Goal: Information Seeking & Learning: Learn about a topic

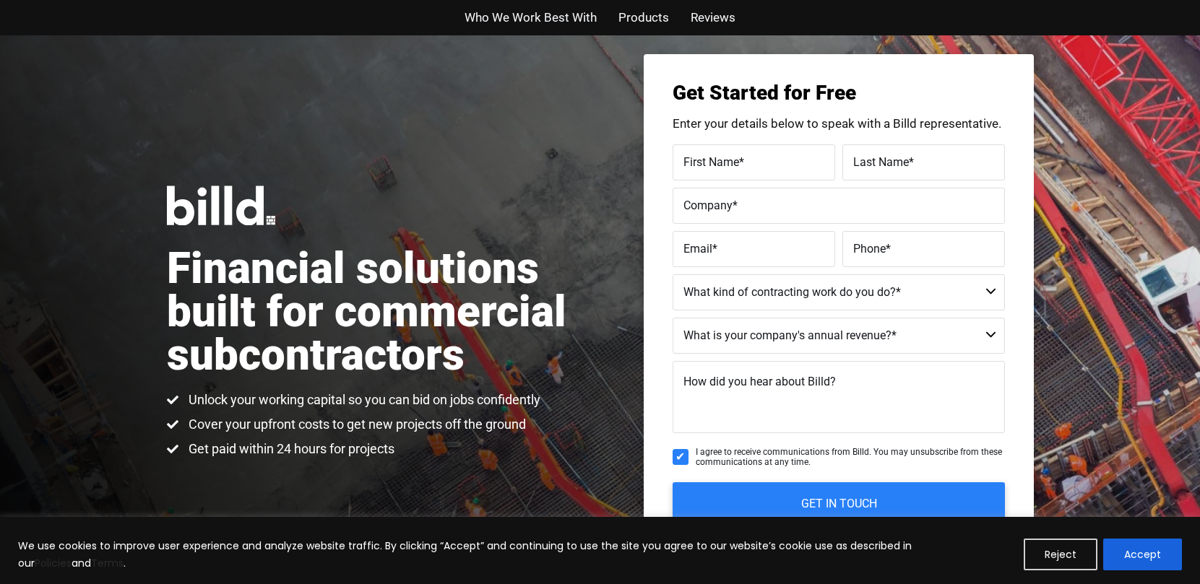
scroll to position [28, 0]
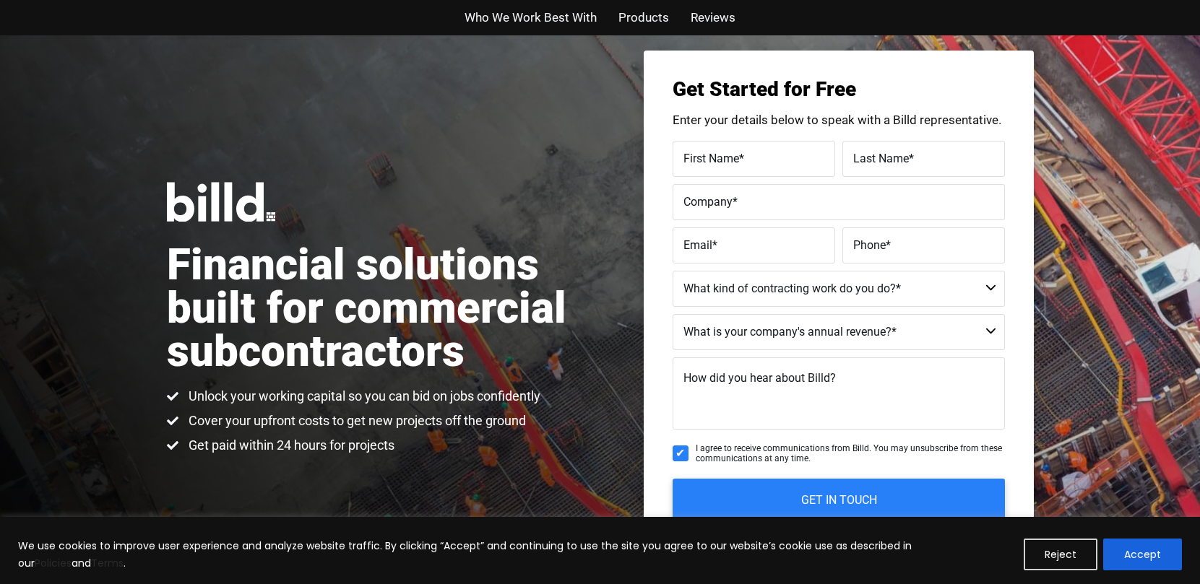
click at [579, 8] on span "Who We Work Best With" at bounding box center [531, 17] width 132 height 21
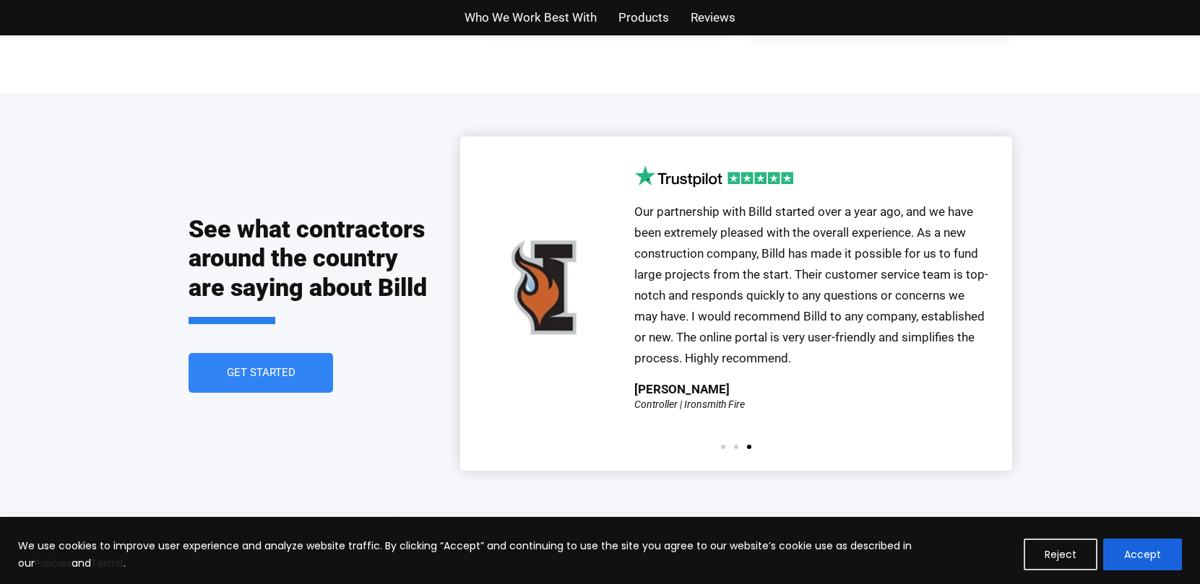
scroll to position [3357, 0]
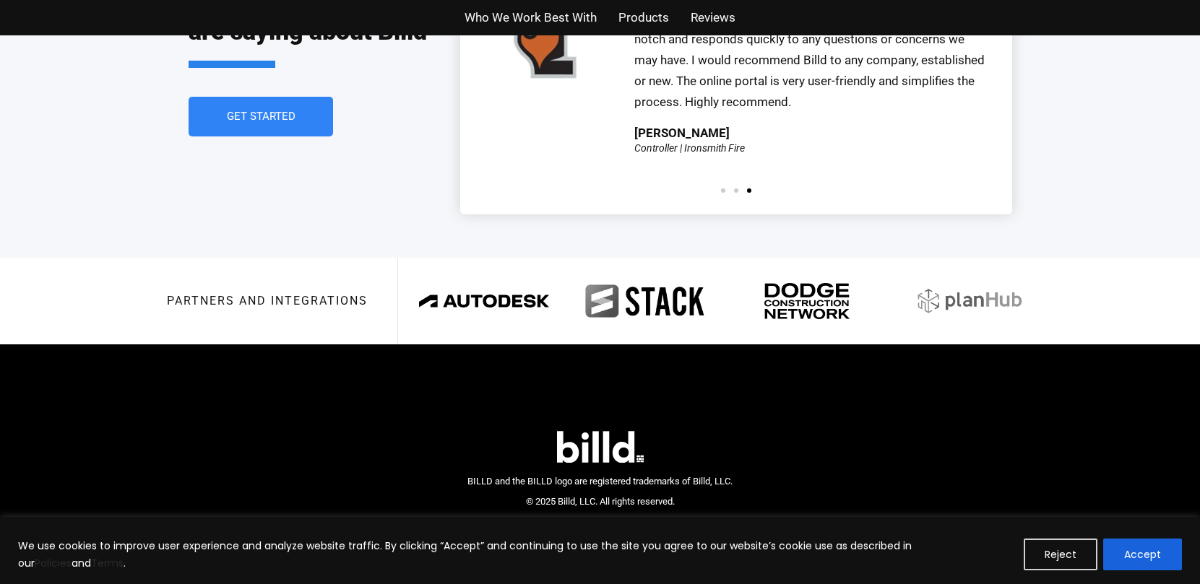
click at [252, 103] on link "Get Started" at bounding box center [261, 117] width 144 height 40
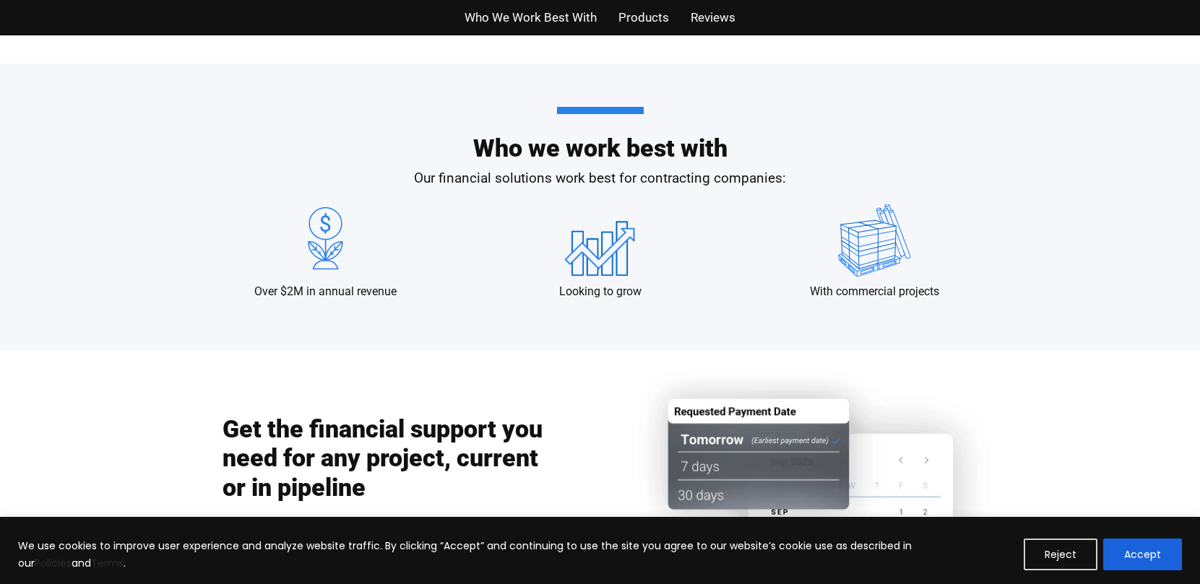
scroll to position [1042, 0]
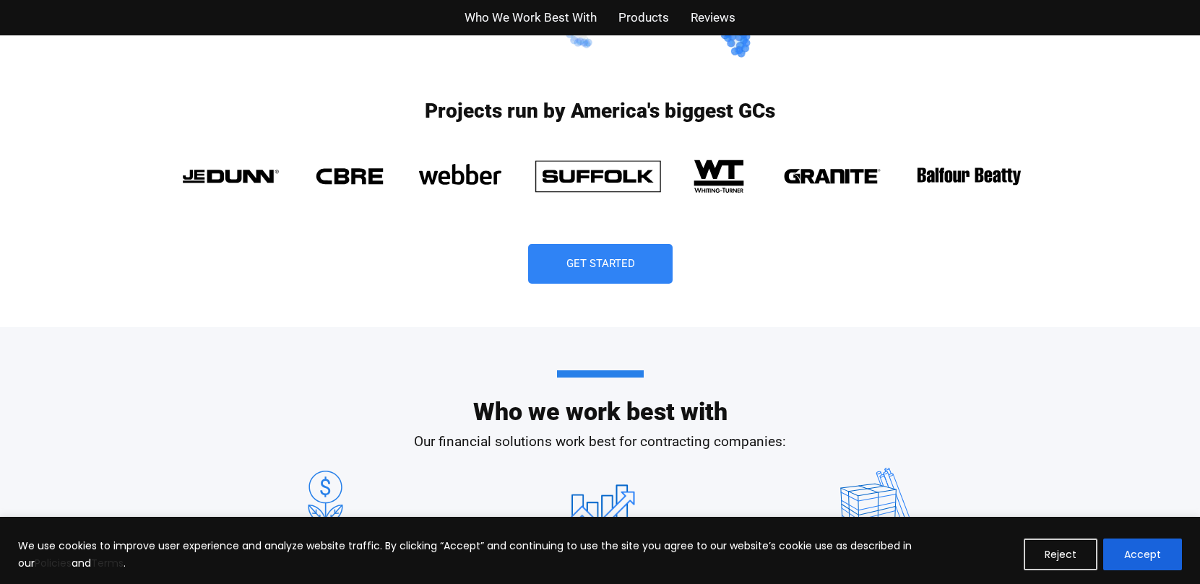
click at [699, 13] on span "Reviews" at bounding box center [713, 17] width 45 height 21
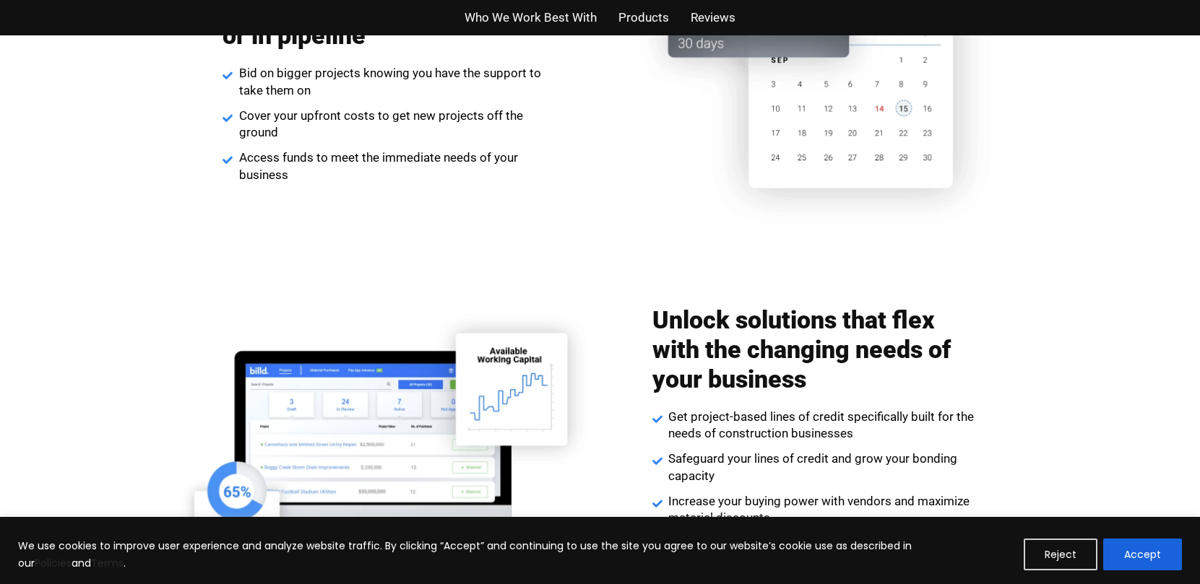
scroll to position [1783, 0]
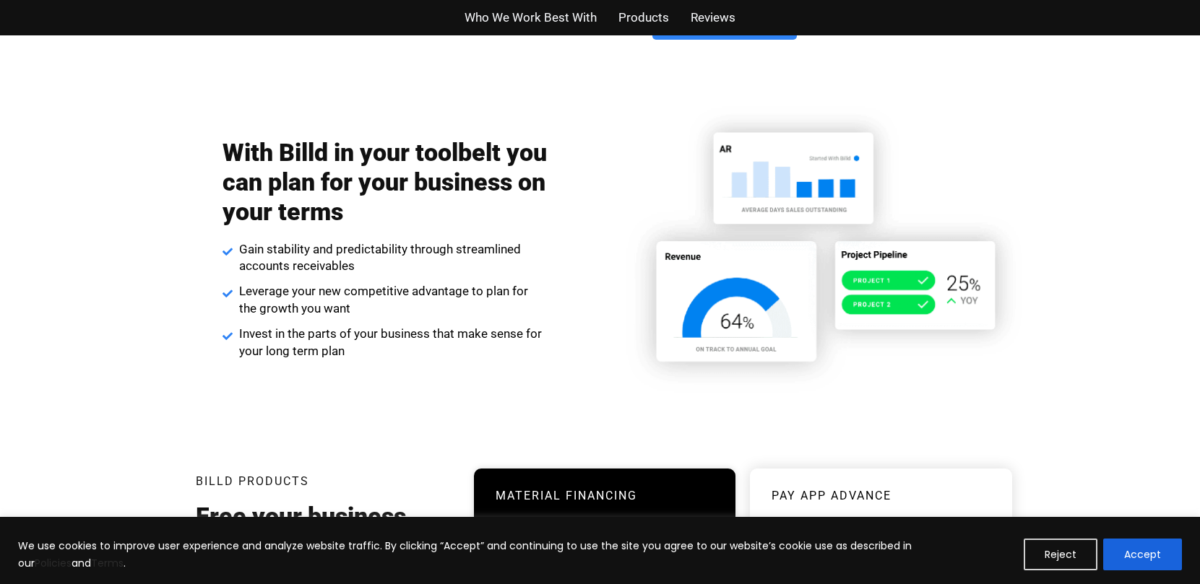
click at [657, 285] on img at bounding box center [819, 249] width 430 height 303
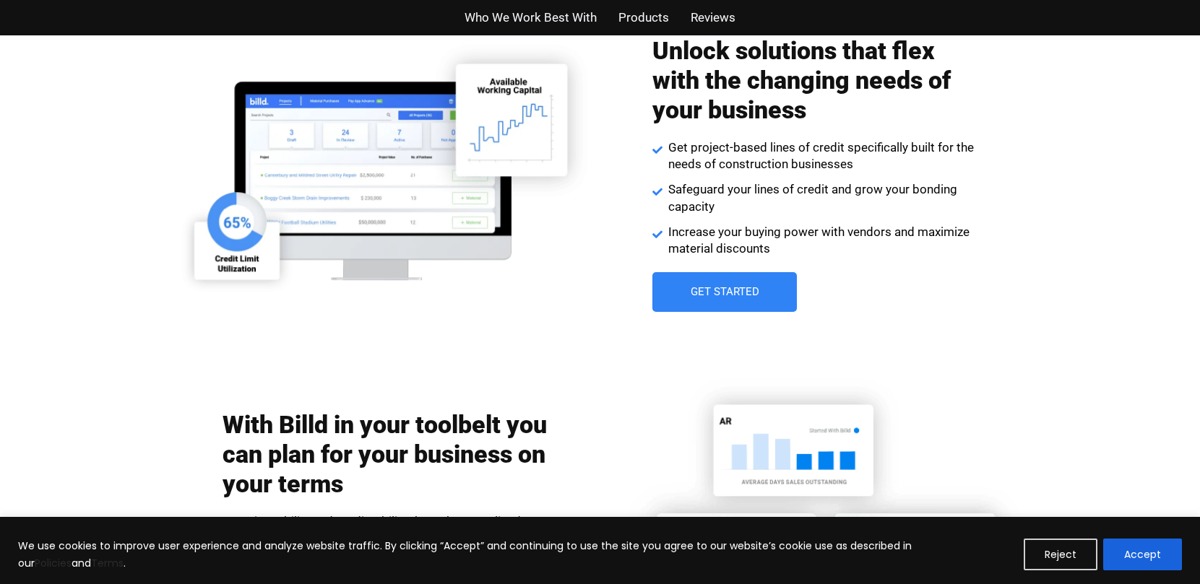
click at [659, 279] on link "Get Started" at bounding box center [724, 292] width 144 height 40
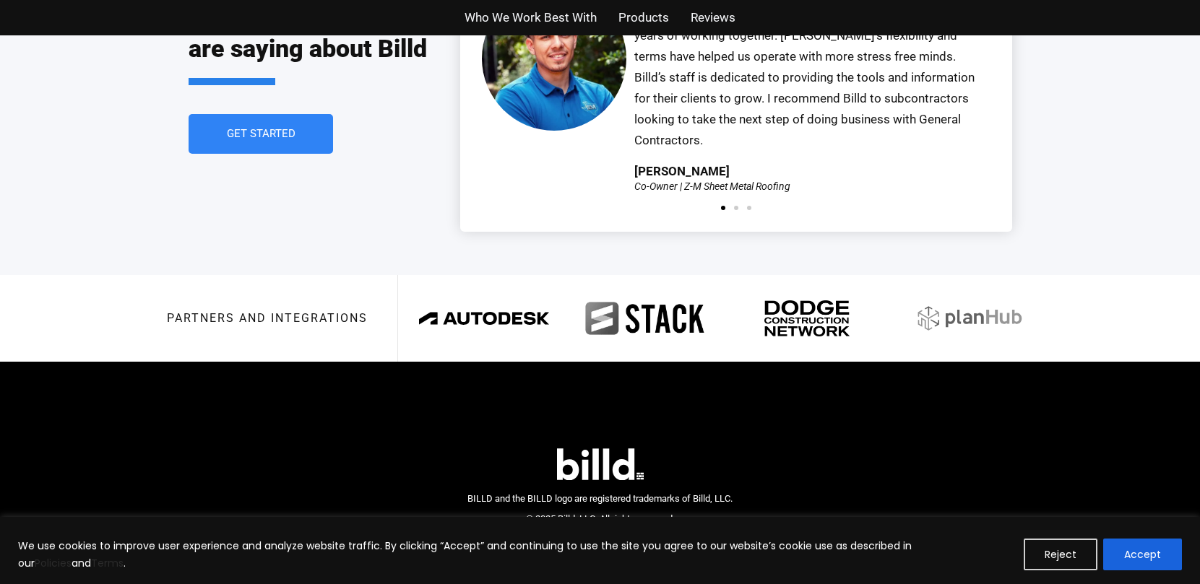
scroll to position [3357, 0]
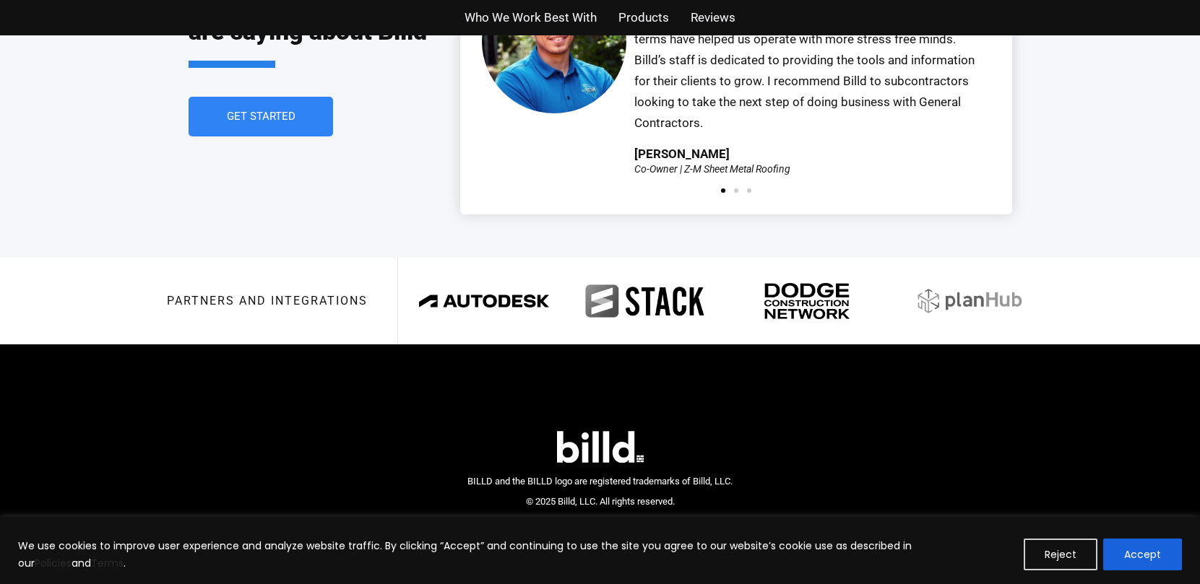
click at [292, 111] on span "Get Started" at bounding box center [260, 116] width 69 height 11
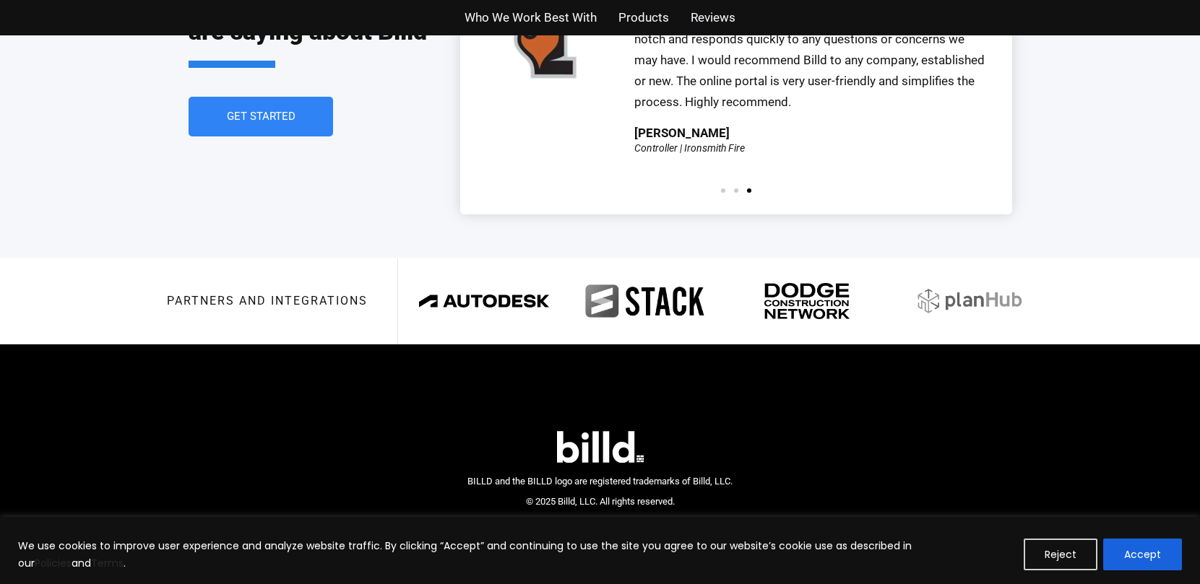
click at [727, 23] on span "Reviews" at bounding box center [713, 17] width 45 height 21
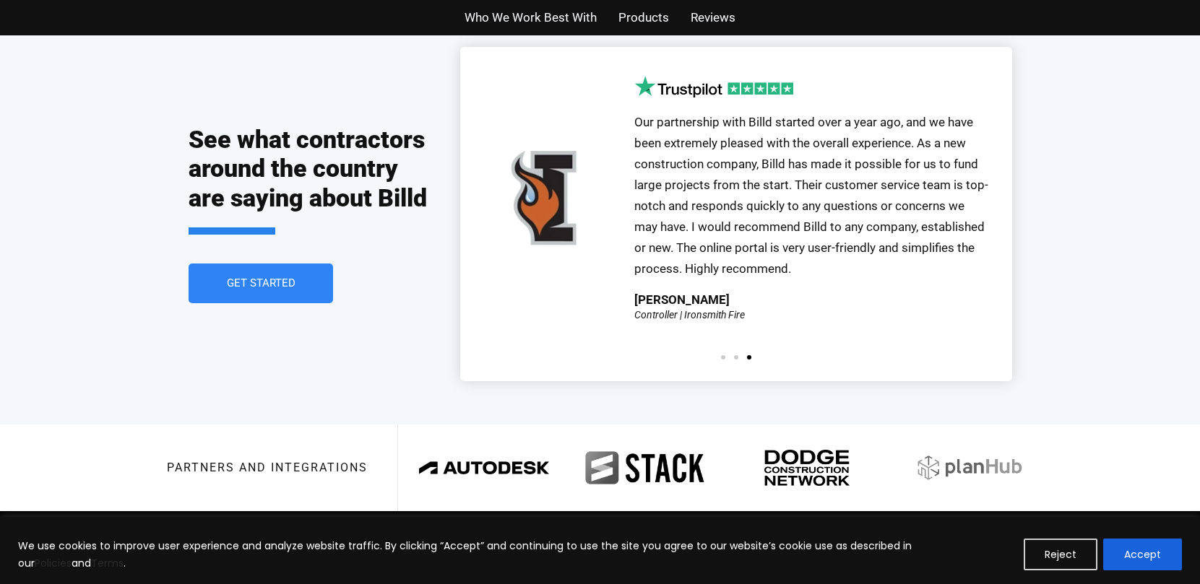
scroll to position [3179, 0]
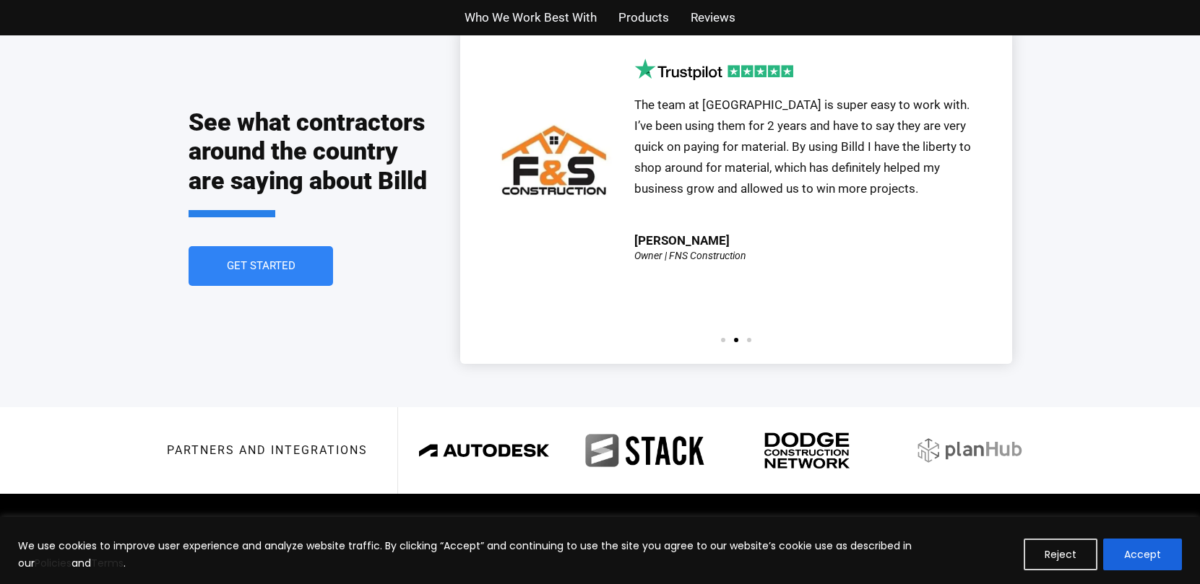
click at [661, 14] on span "Products" at bounding box center [643, 17] width 51 height 21
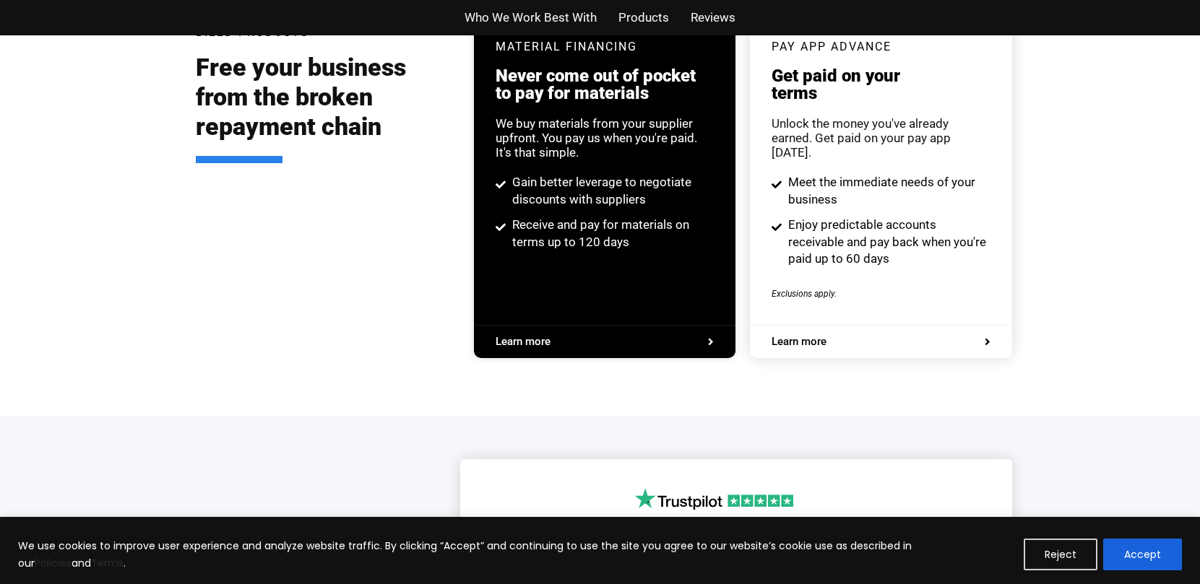
scroll to position [2753, 0]
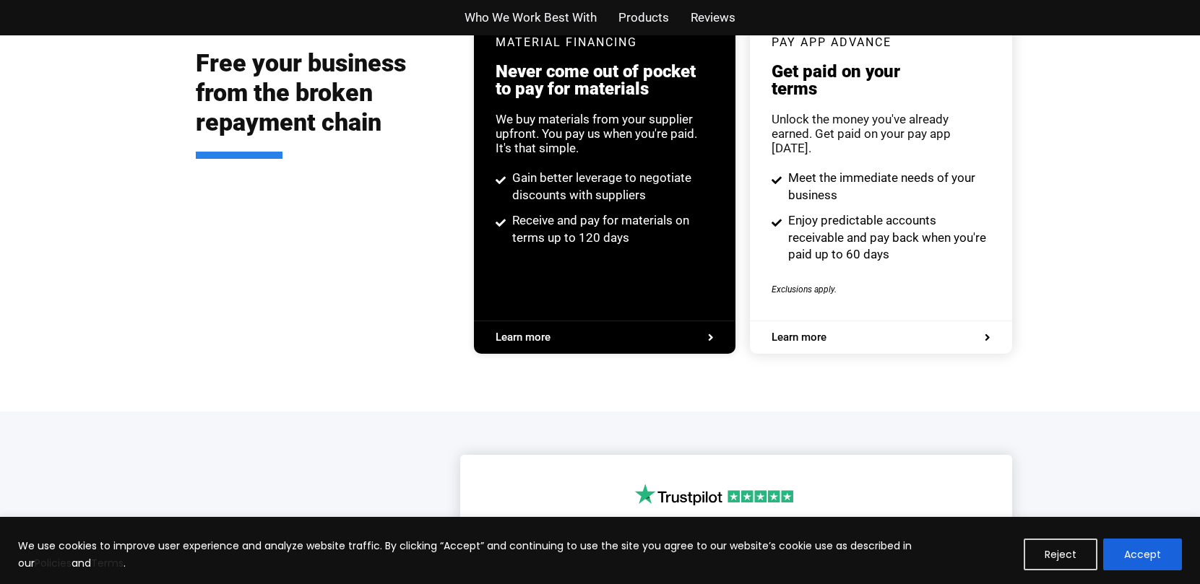
click at [642, 10] on span "Products" at bounding box center [643, 17] width 51 height 21
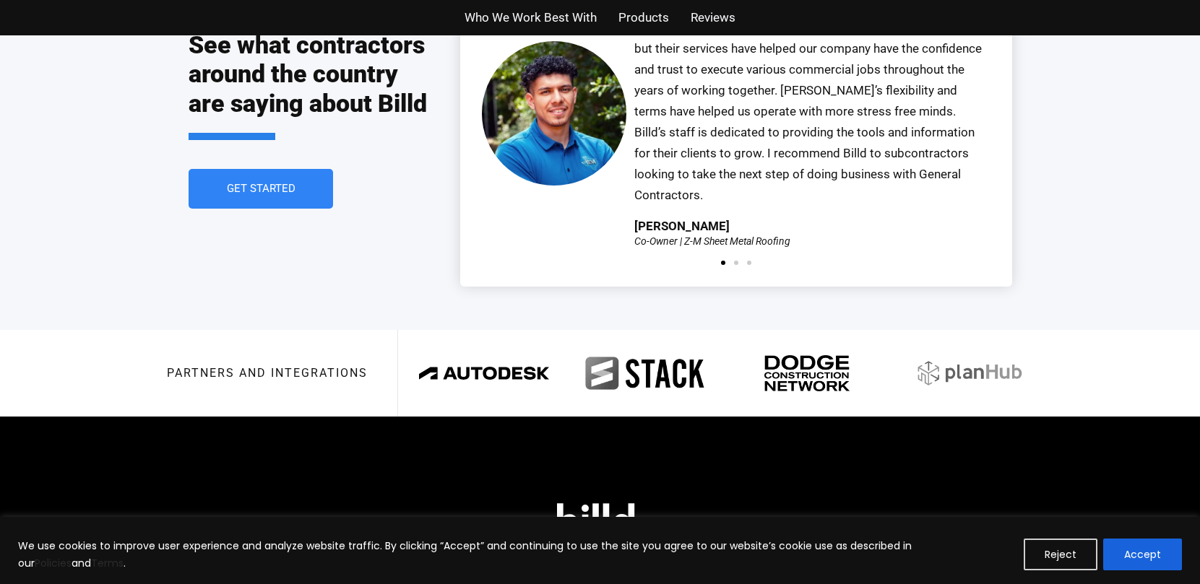
scroll to position [3357, 0]
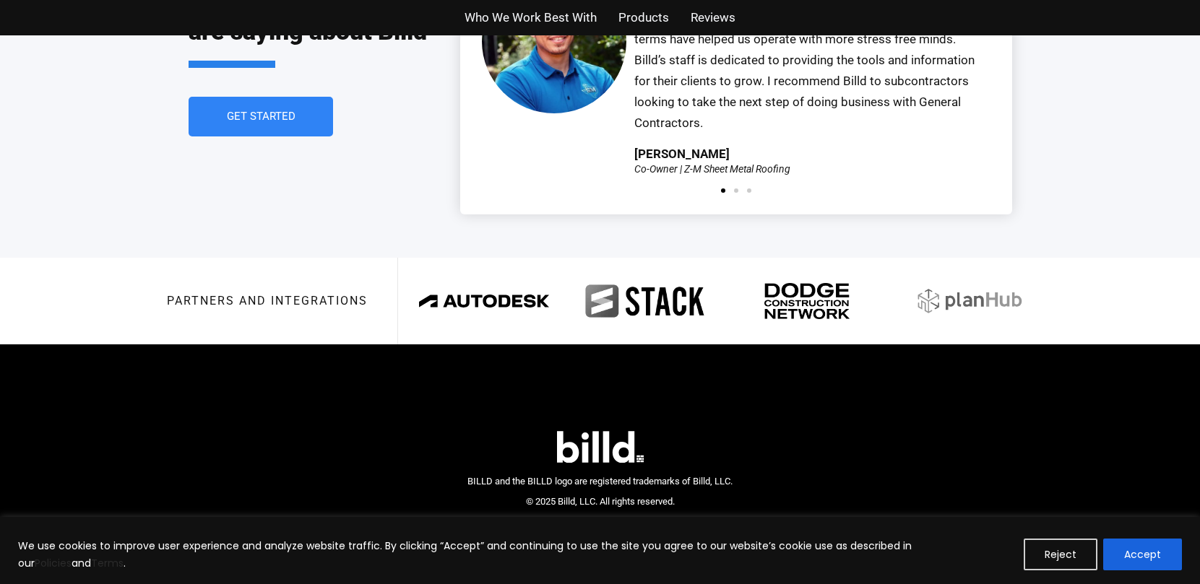
click at [621, 276] on img at bounding box center [646, 301] width 130 height 51
